Goal: Check status: Check status

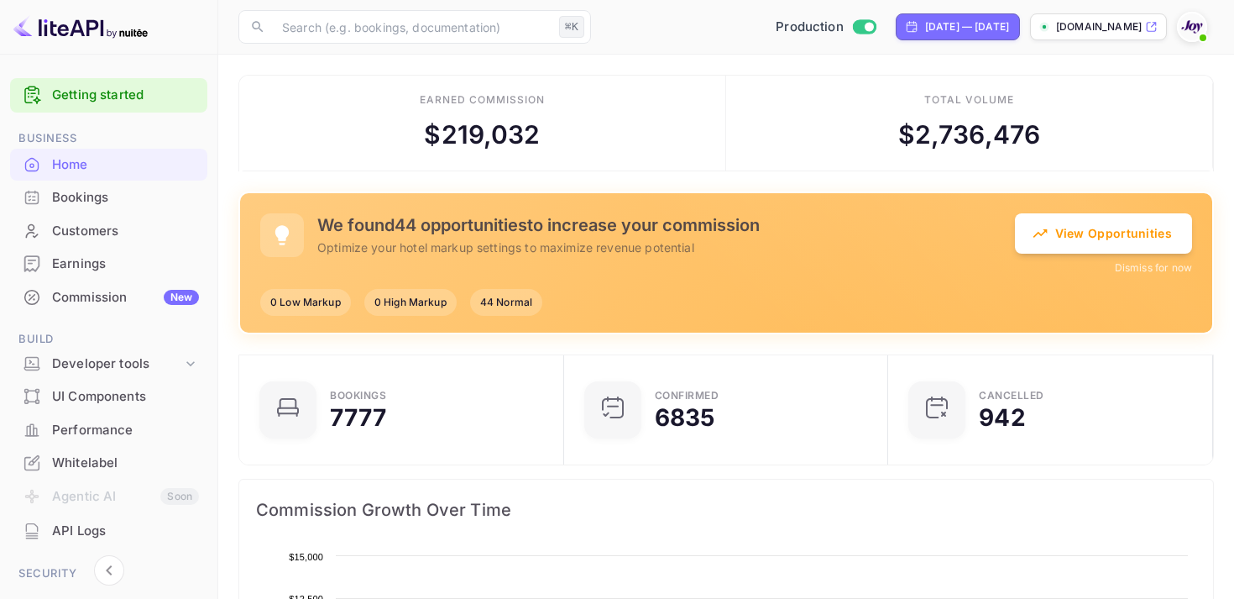
scroll to position [273, 315]
click at [70, 188] on div "Bookings" at bounding box center [125, 197] width 147 height 19
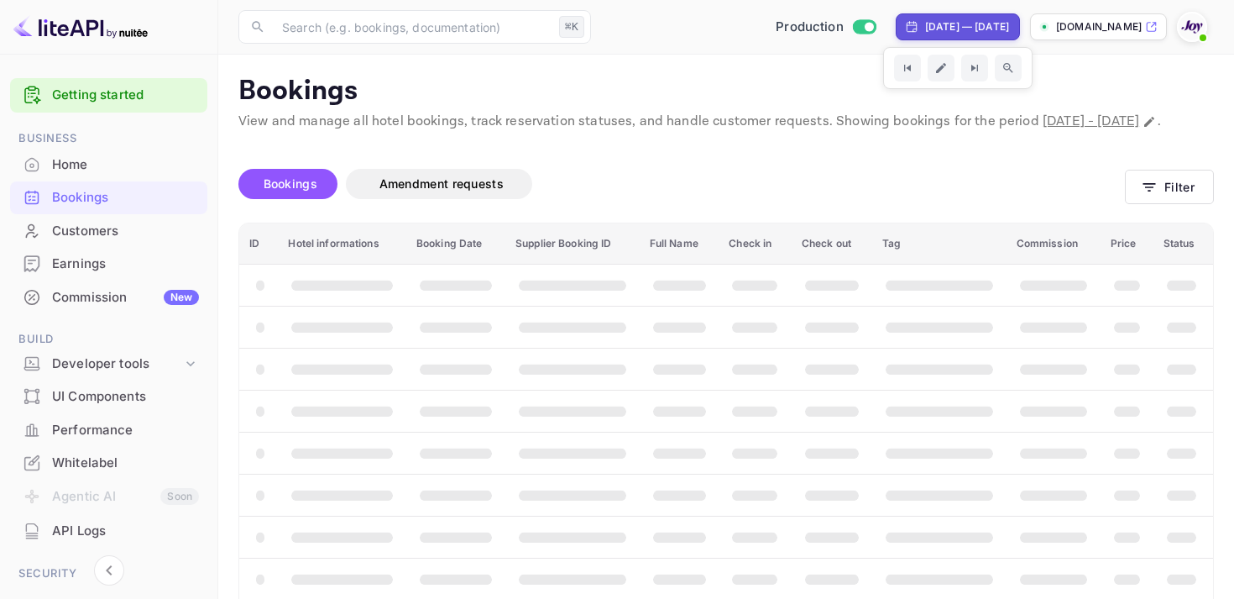
click at [905, 26] on div "[DATE] — [DATE]" at bounding box center [957, 26] width 104 height 15
select select "6"
select select "2025"
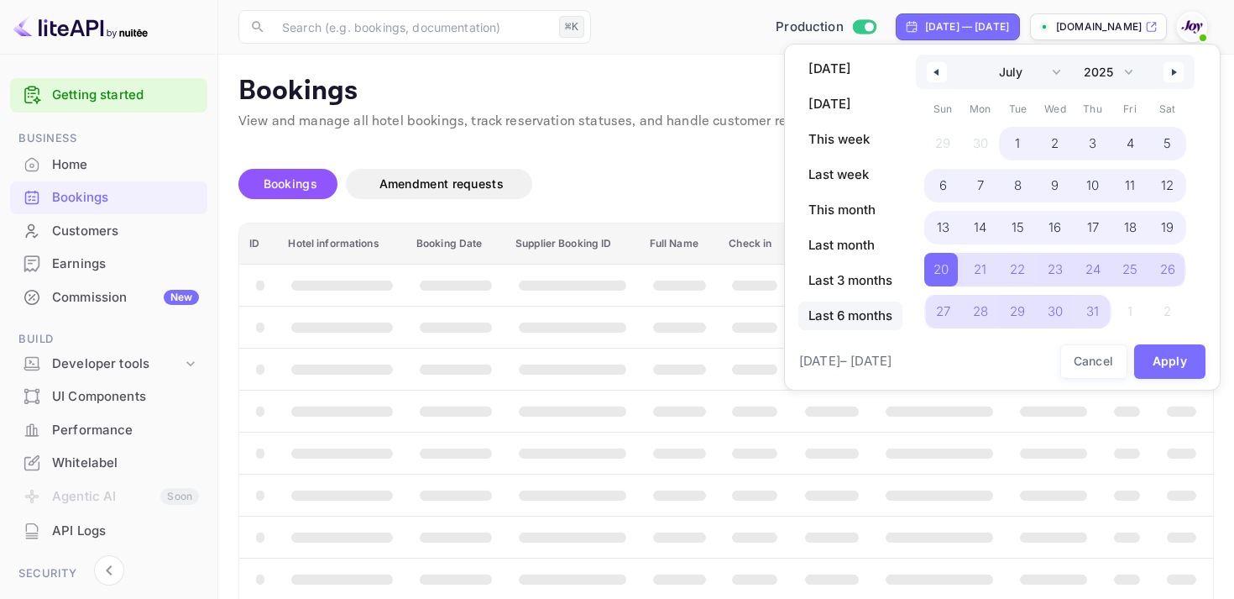
click at [863, 323] on span "Last 6 months" at bounding box center [851, 315] width 104 height 29
select select "3"
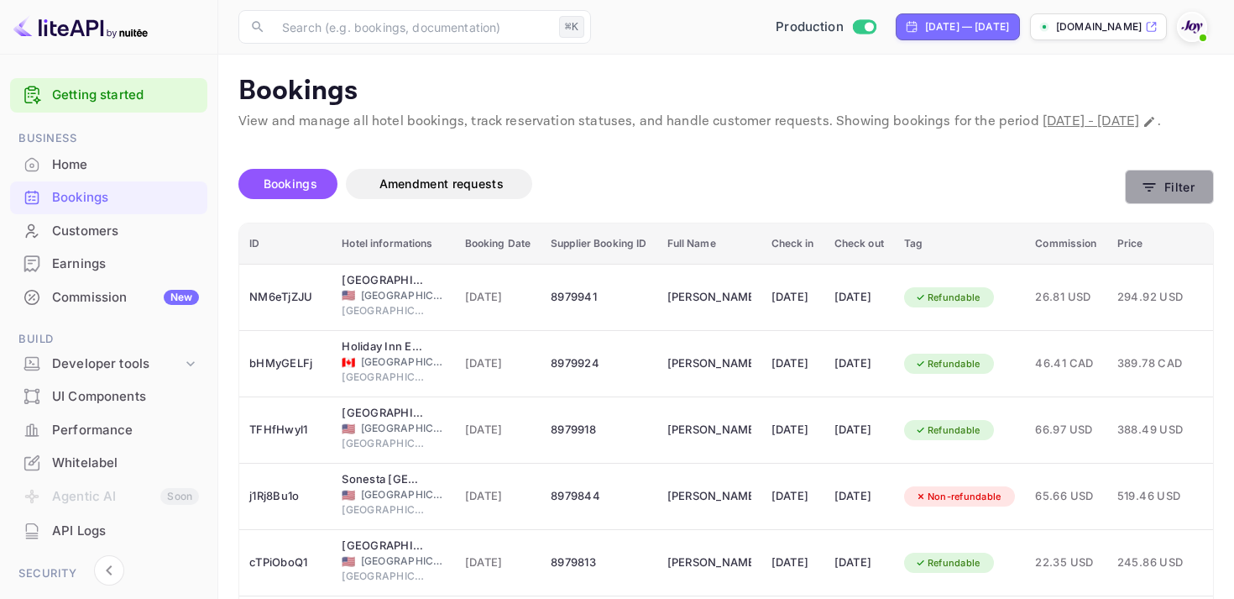
click at [1150, 204] on button "Filter" at bounding box center [1169, 187] width 89 height 34
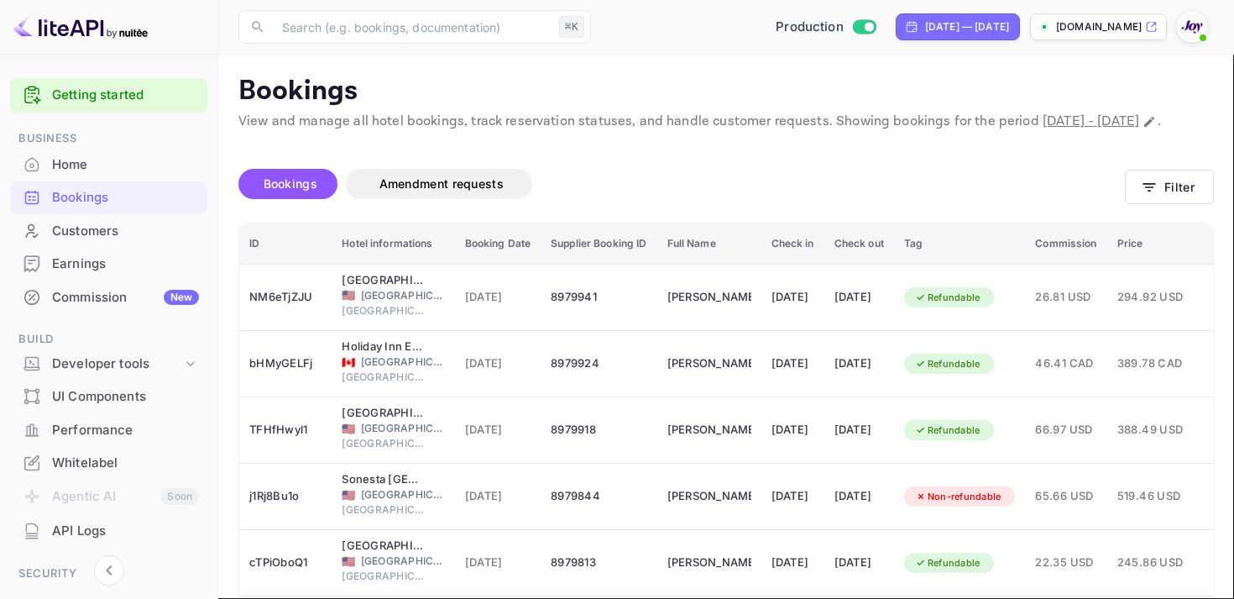
paste input "8974203"
type input "8974203"
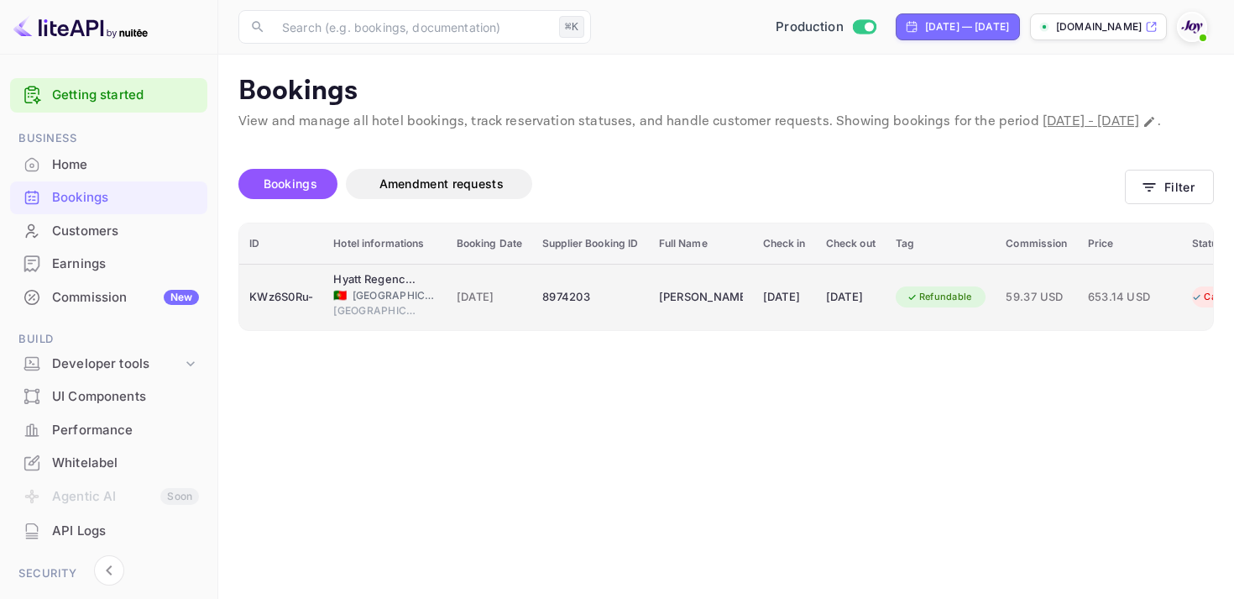
click at [806, 304] on div "[DATE]" at bounding box center [784, 297] width 43 height 27
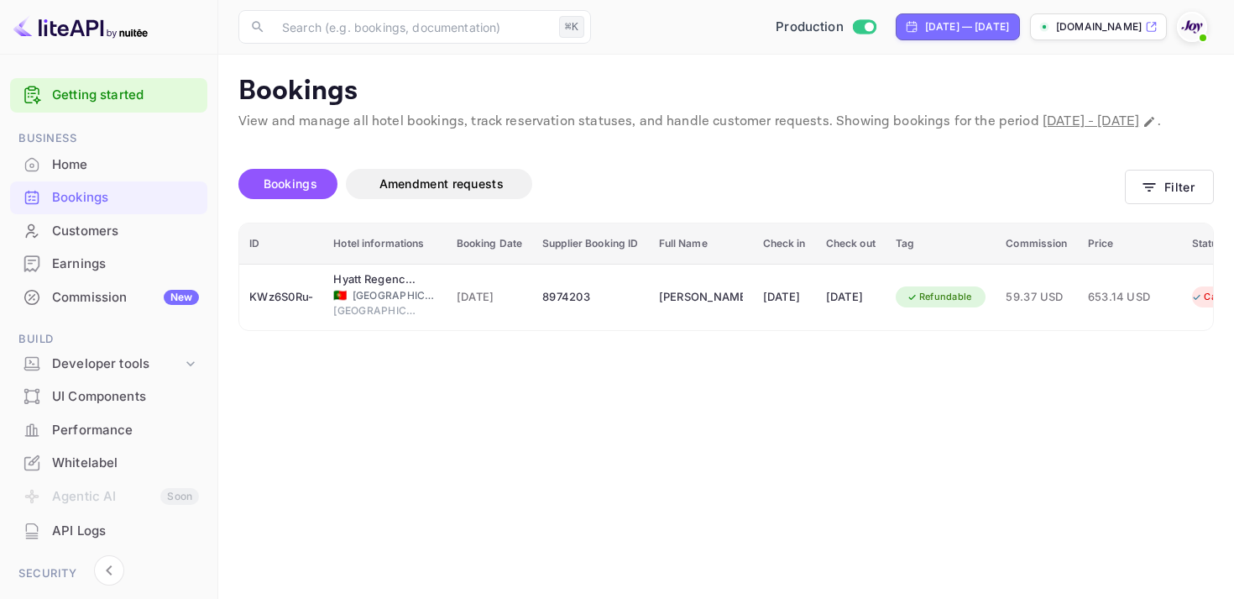
scroll to position [487, 0]
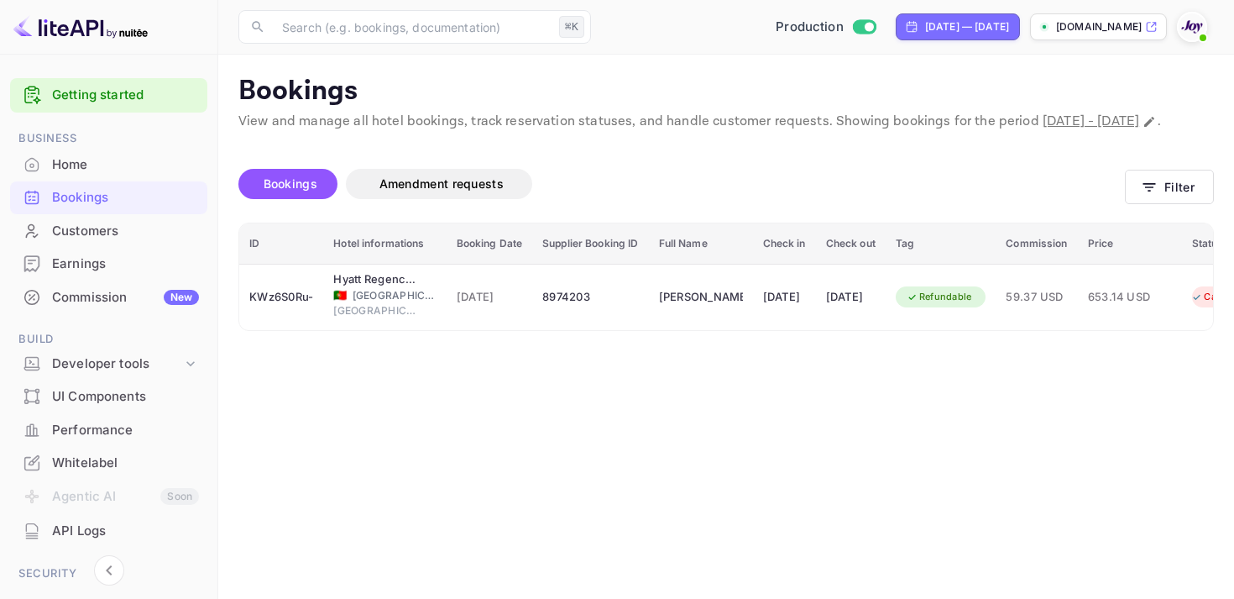
copy div "Segun"
drag, startPoint x: 691, startPoint y: 375, endPoint x: 836, endPoint y: 375, distance: 144.4
copy link "Hyatt Regency [GEOGRAPHIC_DATA]"
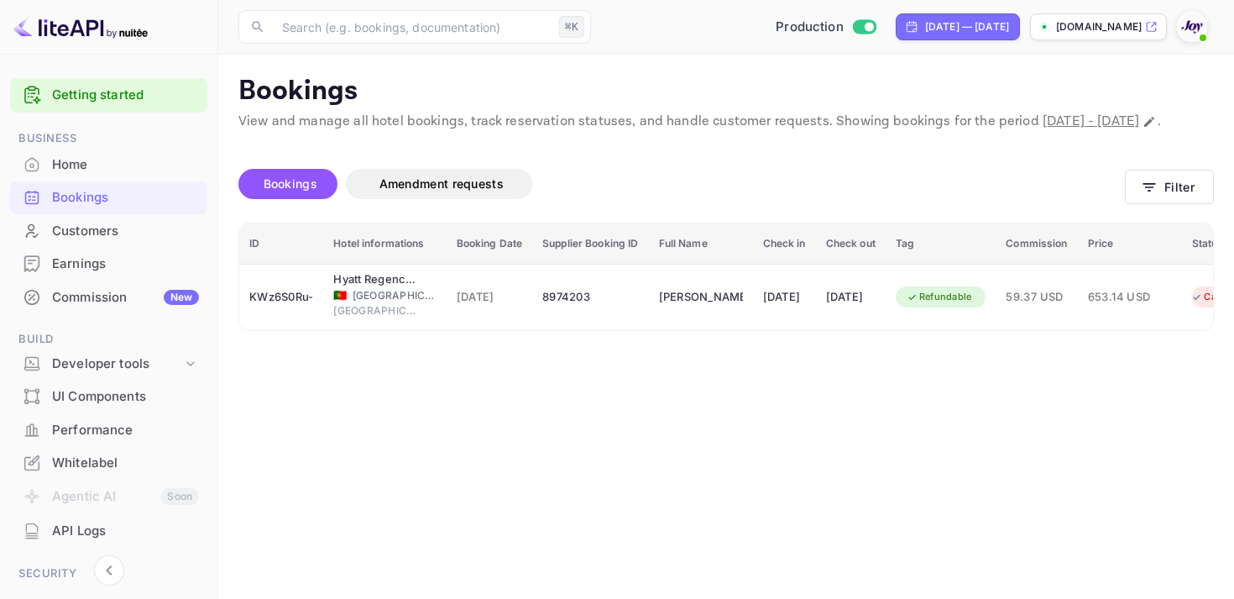
copy div "KWz6S0Ru-"
drag, startPoint x: 741, startPoint y: 194, endPoint x: 826, endPoint y: 202, distance: 86.1
